Goal: Task Accomplishment & Management: Use online tool/utility

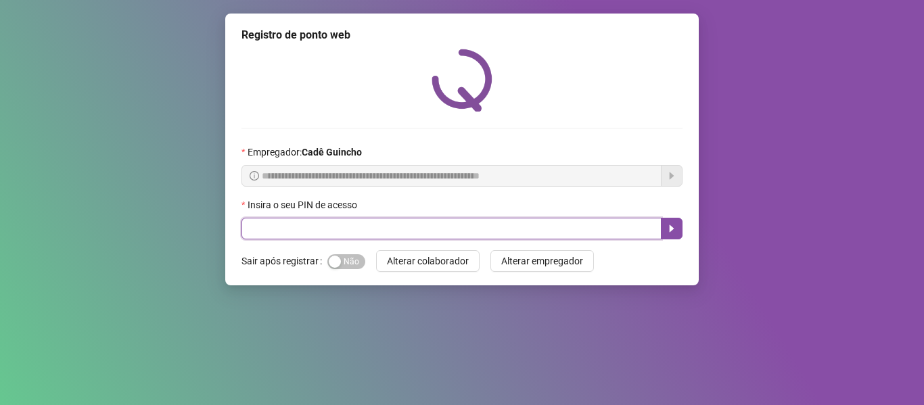
click at [271, 221] on input "text" at bounding box center [451, 229] width 420 height 22
type input "*****"
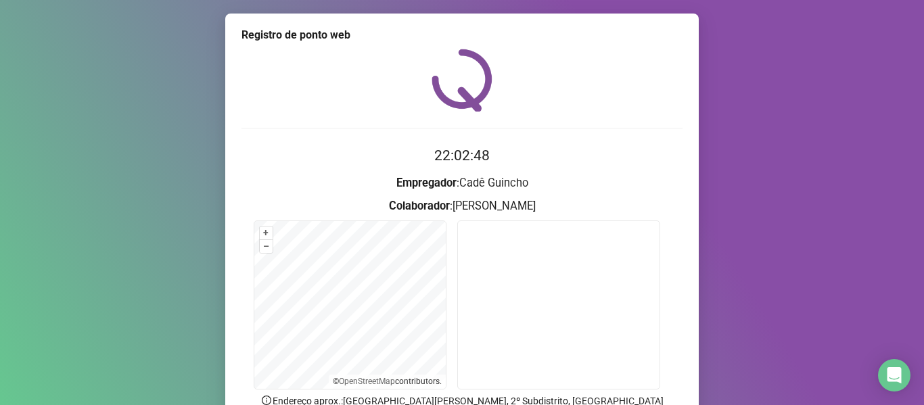
scroll to position [123, 0]
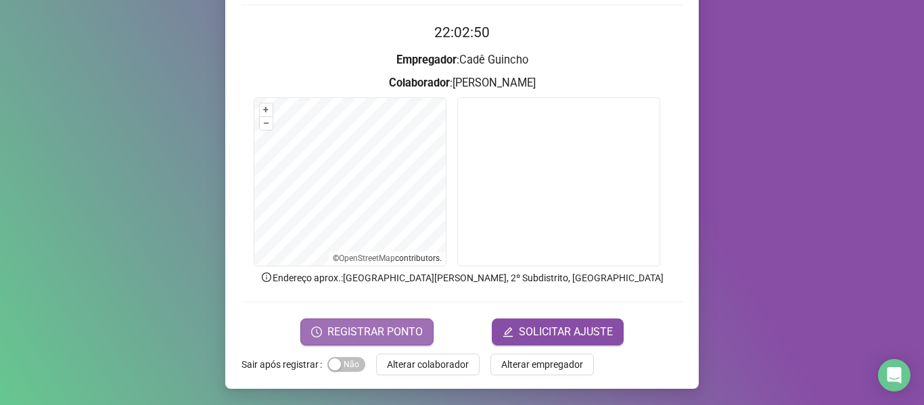
click at [358, 329] on span "REGISTRAR PONTO" at bounding box center [374, 332] width 95 height 16
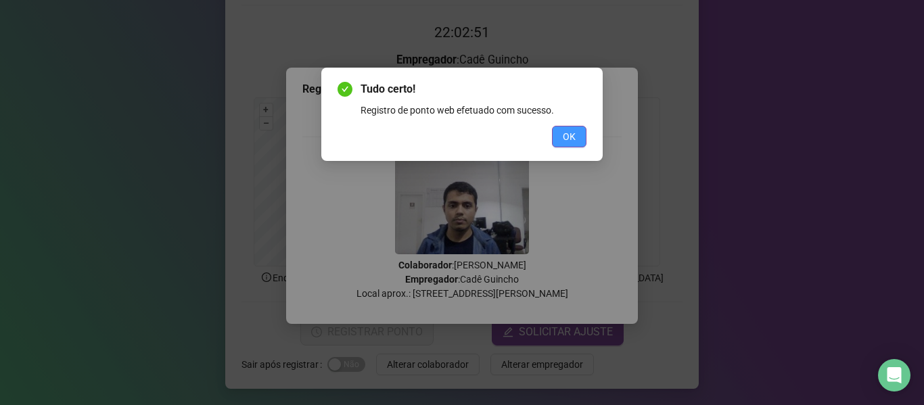
click at [566, 134] on span "OK" at bounding box center [569, 136] width 13 height 15
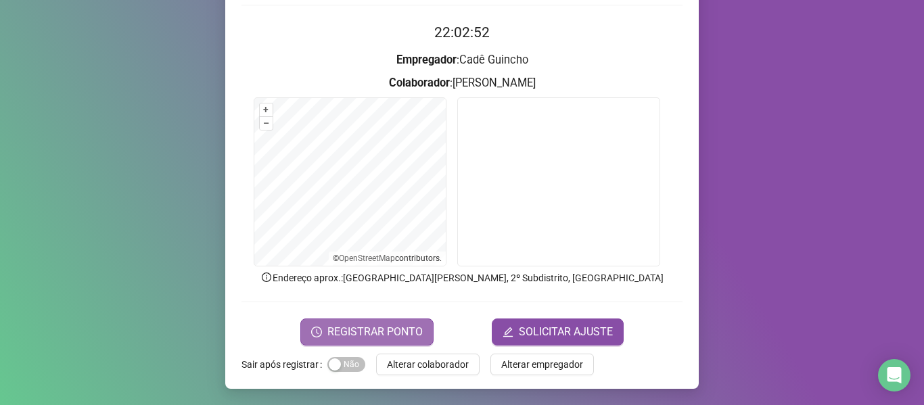
click at [342, 334] on span "REGISTRAR PONTO" at bounding box center [374, 332] width 95 height 16
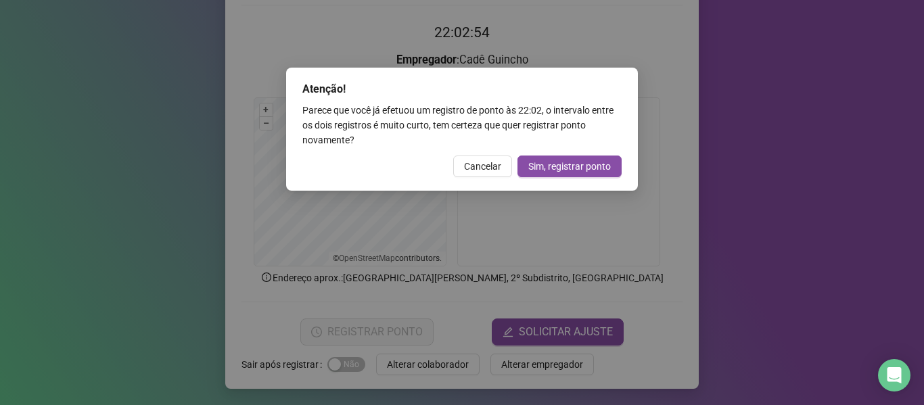
click at [489, 161] on span "Cancelar" at bounding box center [482, 166] width 37 height 15
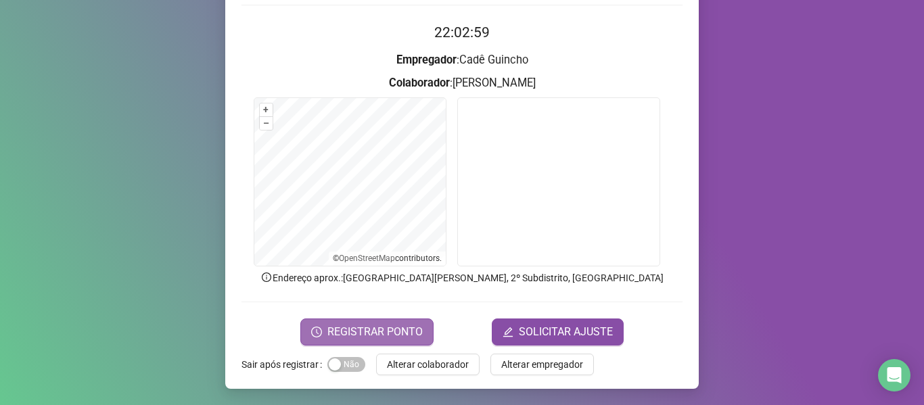
click at [343, 324] on span "REGISTRAR PONTO" at bounding box center [374, 332] width 95 height 16
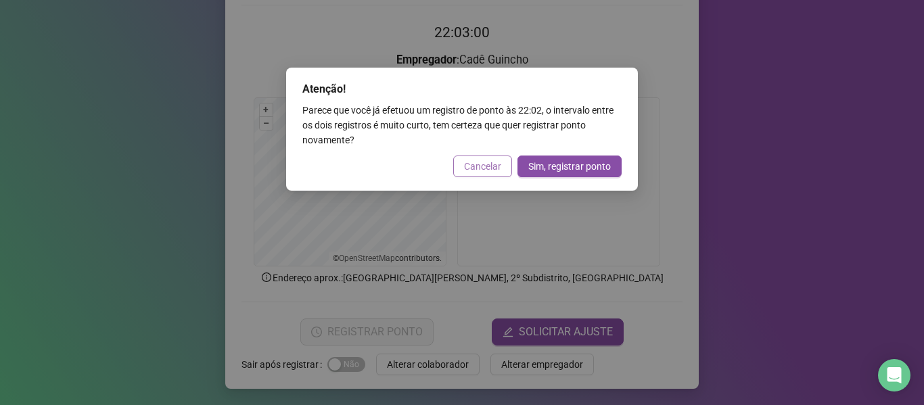
click at [486, 165] on span "Cancelar" at bounding box center [482, 166] width 37 height 15
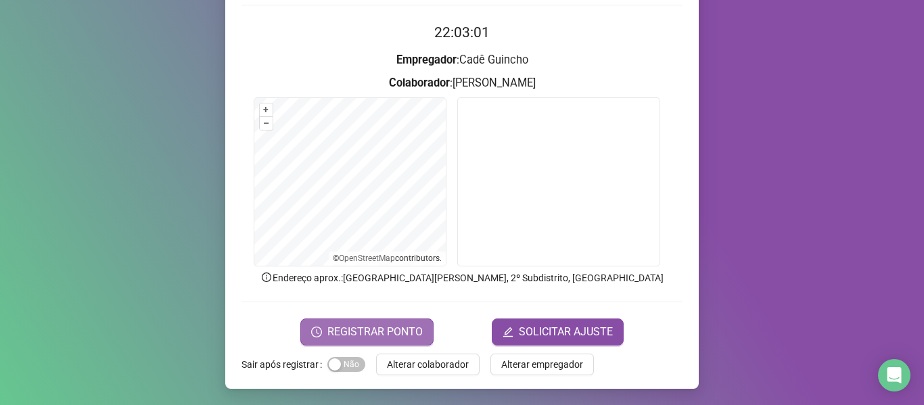
click at [369, 332] on span "REGISTRAR PONTO" at bounding box center [374, 332] width 95 height 16
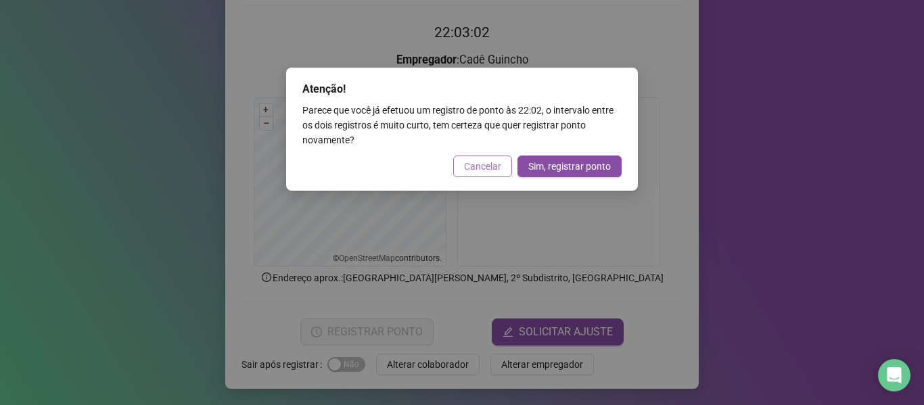
click at [483, 164] on span "Cancelar" at bounding box center [482, 166] width 37 height 15
